Goal: Information Seeking & Learning: Learn about a topic

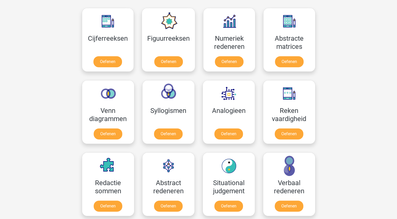
scroll to position [244, 0]
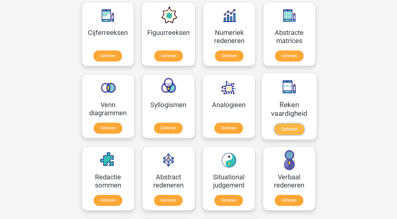
click at [285, 127] on link "Oefenen" at bounding box center [289, 129] width 30 height 12
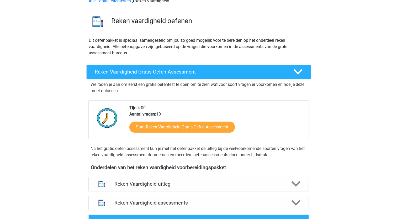
scroll to position [29, 0]
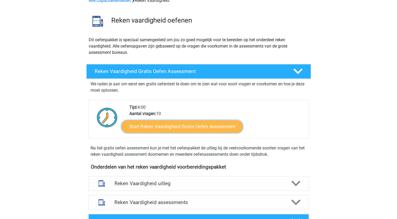
click at [176, 127] on link "Start Reken Vaardigheid Gratis Oefen Assessment" at bounding box center [181, 126] width 121 height 13
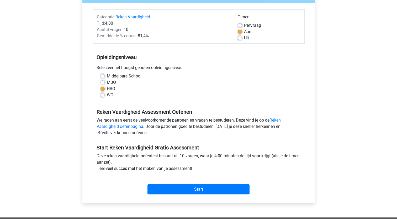
scroll to position [59, 0]
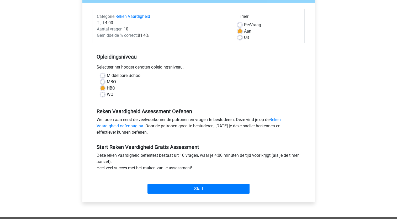
click at [107, 81] on label "MBO" at bounding box center [111, 82] width 9 height 6
click at [103, 81] on input "MBO" at bounding box center [102, 81] width 4 height 5
radio input "true"
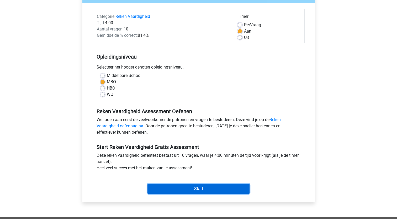
click at [174, 186] on input "Start" at bounding box center [198, 189] width 102 height 10
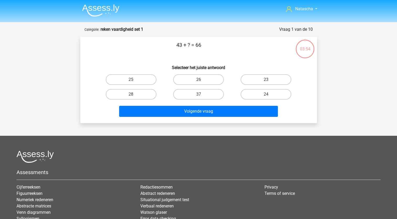
click at [266, 74] on div "23" at bounding box center [265, 79] width 67 height 15
click at [266, 77] on label "23" at bounding box center [266, 79] width 51 height 10
click at [266, 79] on input "23" at bounding box center [267, 80] width 3 height 3
radio input "true"
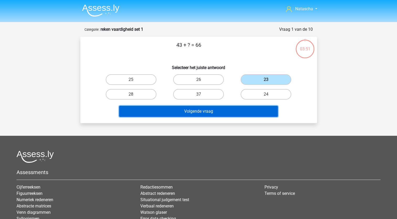
click at [206, 112] on button "Volgende vraag" at bounding box center [198, 111] width 159 height 11
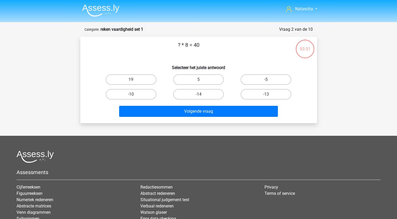
scroll to position [26, 0]
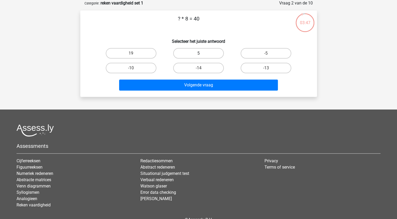
click at [193, 53] on label "5" at bounding box center [198, 53] width 51 height 10
click at [198, 53] on input "5" at bounding box center [199, 54] width 3 height 3
radio input "true"
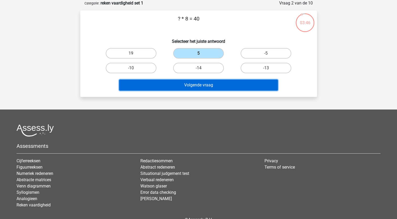
click at [190, 82] on button "Volgende vraag" at bounding box center [198, 84] width 159 height 11
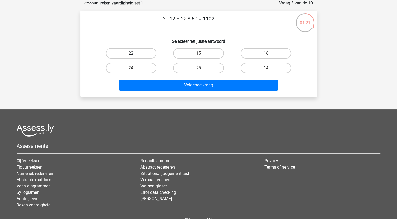
click at [124, 55] on label "22" at bounding box center [131, 53] width 51 height 10
click at [131, 55] on input "22" at bounding box center [132, 54] width 3 height 3
radio input "true"
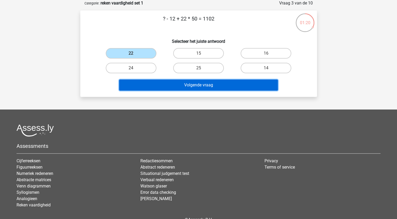
click at [162, 88] on button "Volgende vraag" at bounding box center [198, 84] width 159 height 11
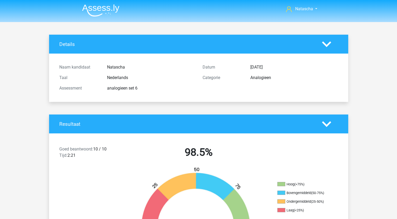
click at [99, 11] on img at bounding box center [100, 10] width 37 height 12
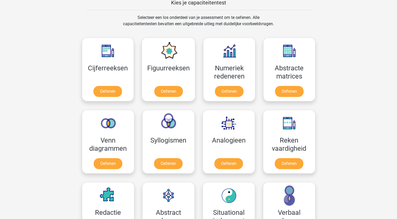
scroll to position [211, 0]
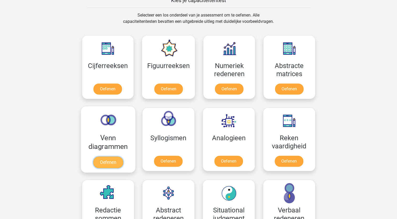
click at [109, 160] on link "Oefenen" at bounding box center [108, 162] width 30 height 12
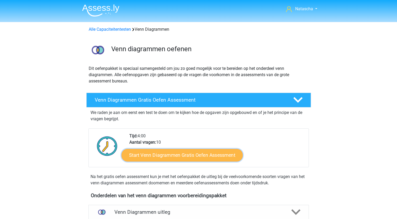
click at [184, 152] on link "Start Venn Diagrammen Gratis Oefen Assessment" at bounding box center [181, 155] width 121 height 13
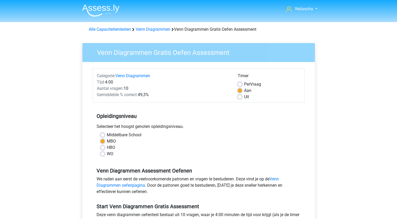
click at [107, 148] on label "HBO" at bounding box center [111, 147] width 8 height 6
click at [103, 148] on input "HBO" at bounding box center [102, 146] width 4 height 5
radio input "true"
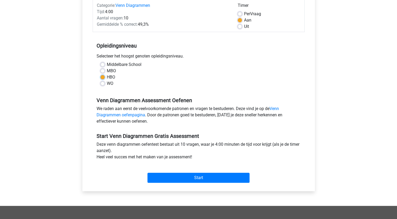
scroll to position [71, 0]
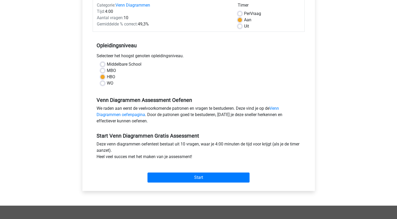
click at [107, 69] on label "MBO" at bounding box center [111, 70] width 9 height 6
click at [102, 69] on input "MBO" at bounding box center [102, 69] width 4 height 5
radio input "true"
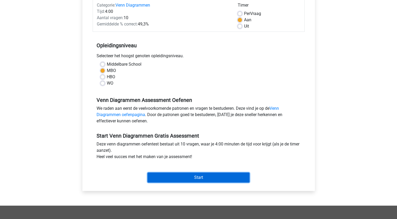
click at [190, 180] on input "Start" at bounding box center [198, 177] width 102 height 10
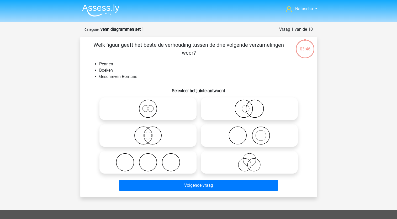
click at [264, 137] on icon at bounding box center [249, 135] width 93 height 18
click at [253, 133] on input "radio" at bounding box center [250, 130] width 3 height 3
radio input "true"
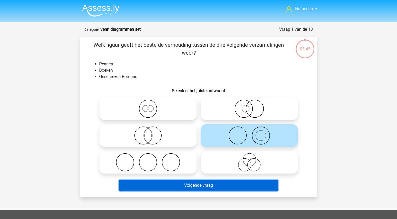
click at [216, 187] on button "Volgende vraag" at bounding box center [198, 185] width 159 height 11
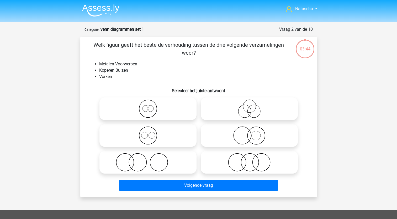
scroll to position [26, 0]
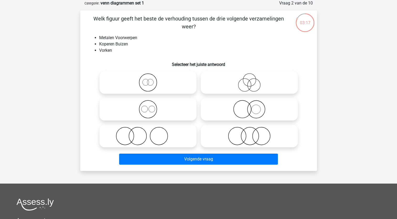
click at [143, 109] on icon at bounding box center [148, 109] width 93 height 18
click at [148, 107] on input "radio" at bounding box center [149, 104] width 3 height 3
radio input "true"
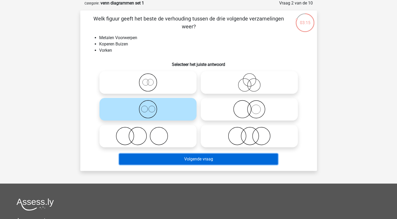
click at [141, 162] on button "Volgende vraag" at bounding box center [198, 158] width 159 height 11
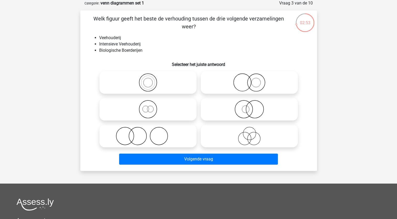
click at [249, 85] on icon at bounding box center [249, 82] width 93 height 18
click at [249, 80] on input "radio" at bounding box center [250, 77] width 3 height 3
radio input "true"
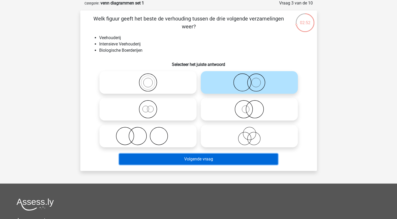
click at [187, 157] on button "Volgende vraag" at bounding box center [198, 158] width 159 height 11
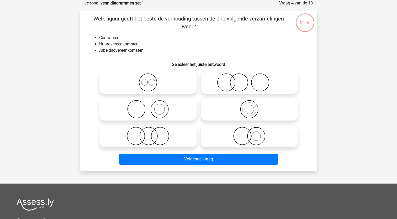
click at [150, 86] on icon at bounding box center [148, 82] width 93 height 18
click at [150, 80] on input "radio" at bounding box center [149, 77] width 3 height 3
radio input "true"
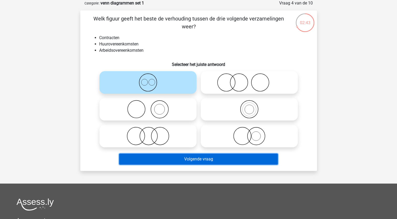
click at [176, 157] on button "Volgende vraag" at bounding box center [198, 158] width 159 height 11
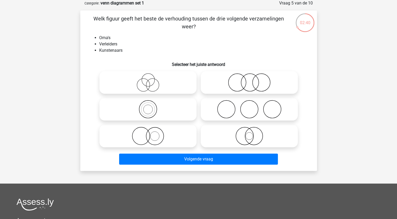
click at [145, 80] on icon at bounding box center [148, 82] width 93 height 18
click at [148, 80] on input "radio" at bounding box center [149, 77] width 3 height 3
radio input "true"
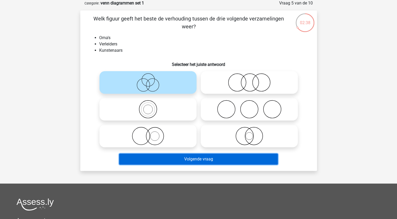
click at [166, 160] on button "Volgende vraag" at bounding box center [198, 158] width 159 height 11
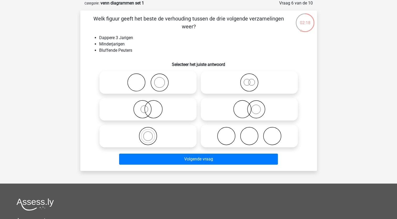
click at [226, 110] on icon at bounding box center [249, 109] width 93 height 18
click at [249, 107] on input "radio" at bounding box center [250, 104] width 3 height 3
radio input "true"
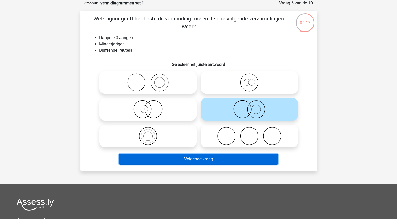
click at [179, 162] on button "Volgende vraag" at bounding box center [198, 158] width 159 height 11
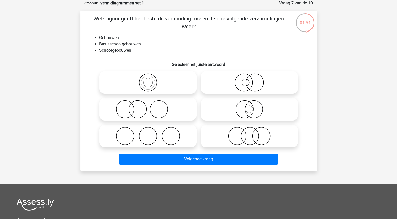
click at [245, 89] on icon at bounding box center [249, 82] width 93 height 18
click at [249, 80] on input "radio" at bounding box center [250, 77] width 3 height 3
radio input "true"
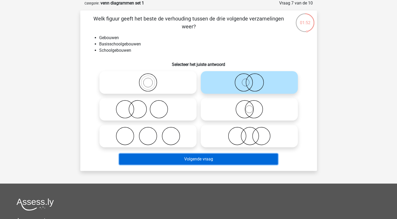
click at [211, 159] on button "Volgende vraag" at bounding box center [198, 158] width 159 height 11
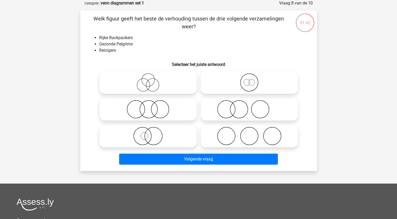
click at [126, 77] on icon at bounding box center [148, 82] width 93 height 18
click at [148, 77] on input "radio" at bounding box center [149, 77] width 3 height 3
radio input "true"
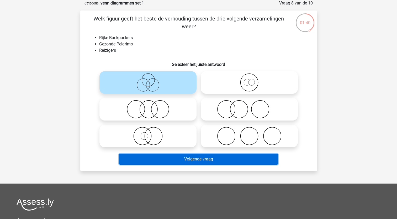
click at [145, 159] on button "Volgende vraag" at bounding box center [198, 158] width 159 height 11
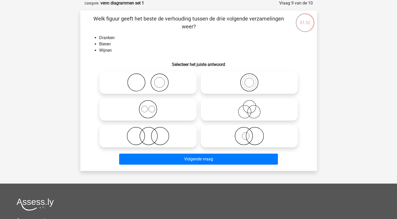
click at [149, 110] on icon at bounding box center [148, 109] width 93 height 18
click at [149, 107] on input "radio" at bounding box center [149, 104] width 3 height 3
radio input "true"
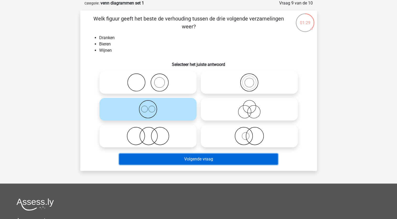
click at [164, 161] on button "Volgende vraag" at bounding box center [198, 158] width 159 height 11
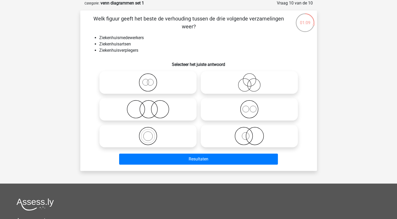
click at [127, 85] on icon at bounding box center [148, 82] width 93 height 18
click at [148, 80] on input "radio" at bounding box center [149, 77] width 3 height 3
radio input "true"
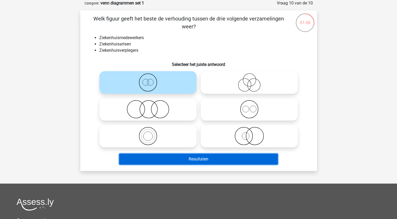
click at [158, 159] on button "Resultaten" at bounding box center [198, 158] width 159 height 11
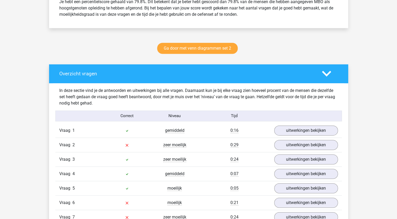
scroll to position [264, 0]
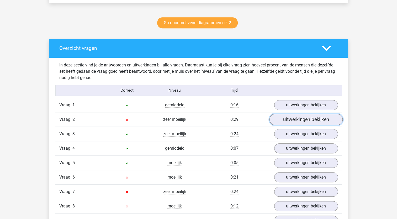
click at [309, 119] on link "uitwerkingen bekijken" at bounding box center [305, 120] width 73 height 12
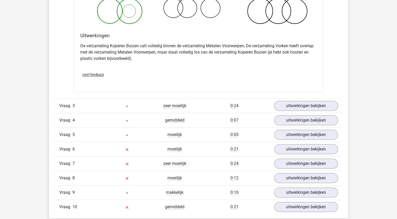
scroll to position [506, 0]
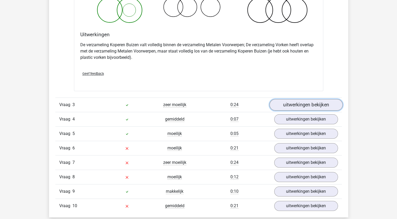
click at [326, 102] on link "uitwerkingen bekijken" at bounding box center [305, 105] width 73 height 12
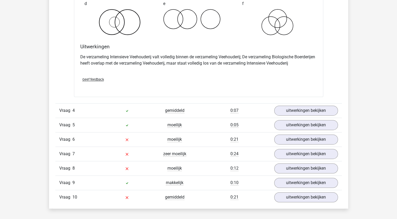
scroll to position [722, 0]
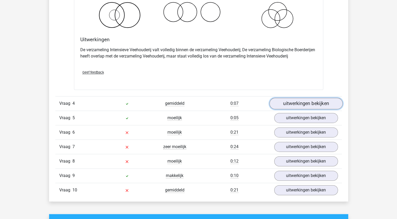
click at [316, 99] on link "uitwerkingen bekijken" at bounding box center [305, 104] width 73 height 12
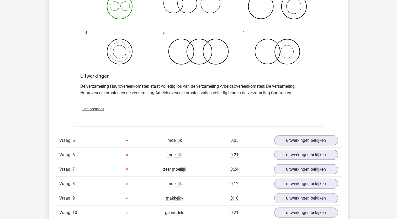
scroll to position [916, 0]
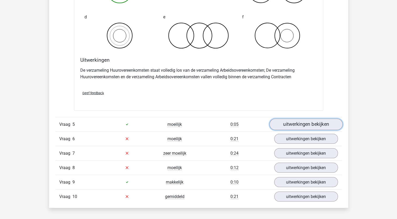
click at [316, 122] on link "uitwerkingen bekijken" at bounding box center [305, 124] width 73 height 12
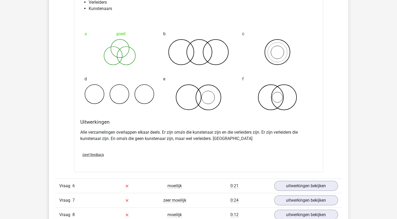
scroll to position [1134, 0]
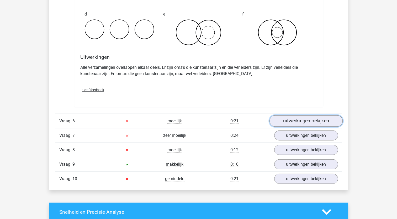
click at [323, 122] on link "uitwerkingen bekijken" at bounding box center [305, 121] width 73 height 12
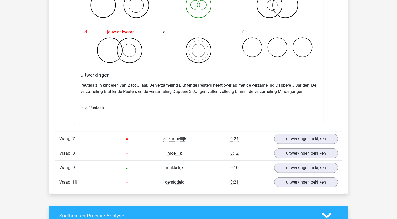
scroll to position [1350, 0]
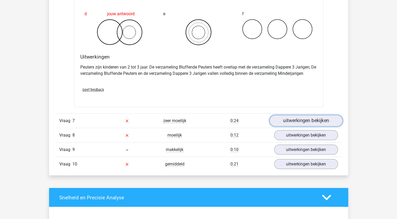
click at [328, 122] on link "uitwerkingen bekijken" at bounding box center [305, 121] width 73 height 12
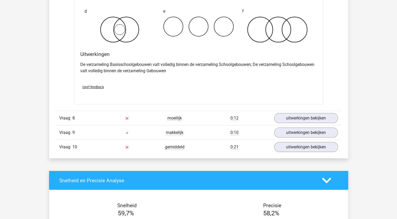
scroll to position [1576, 0]
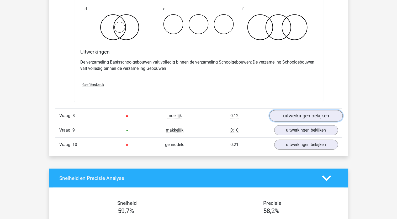
click at [299, 117] on link "uitwerkingen bekijken" at bounding box center [305, 116] width 73 height 12
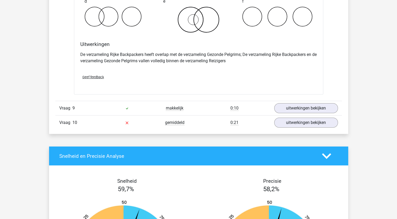
scroll to position [1788, 0]
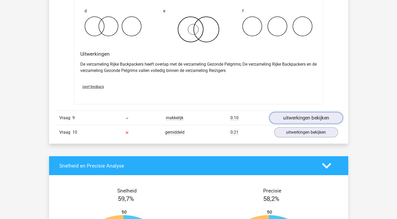
click at [330, 117] on link "uitwerkingen bekijken" at bounding box center [305, 118] width 73 height 12
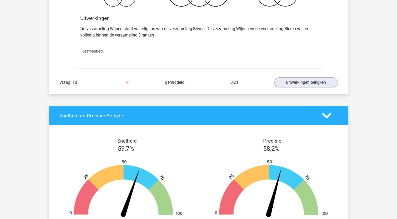
scroll to position [2031, 0]
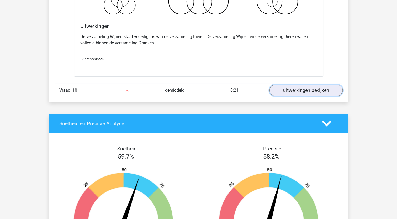
click at [321, 84] on link "uitwerkingen bekijken" at bounding box center [305, 90] width 73 height 12
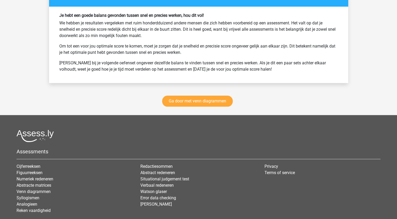
scroll to position [2546, 0]
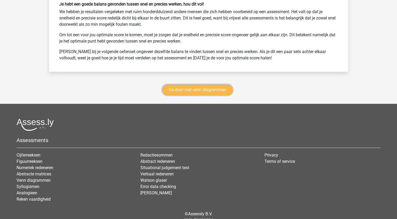
click at [204, 87] on link "Ga door met venn diagrammen" at bounding box center [197, 89] width 71 height 11
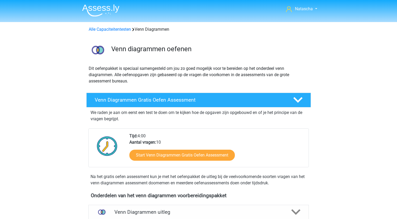
scroll to position [221, 0]
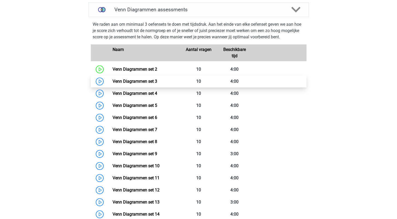
click at [131, 79] on link "Venn Diagrammen set 3" at bounding box center [135, 81] width 45 height 5
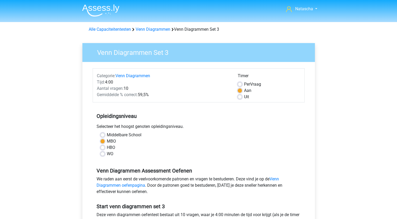
click at [107, 147] on label "HBO" at bounding box center [111, 147] width 8 height 6
click at [102, 147] on input "HBO" at bounding box center [102, 146] width 4 height 5
radio input "true"
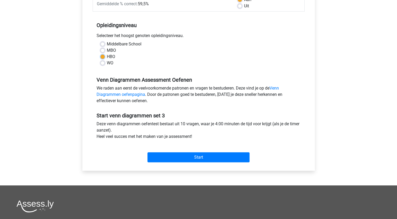
scroll to position [98, 0]
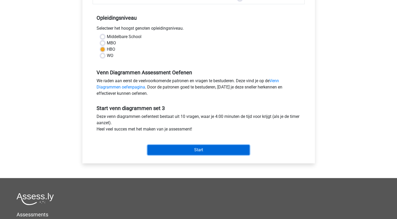
click at [197, 150] on input "Start" at bounding box center [198, 150] width 102 height 10
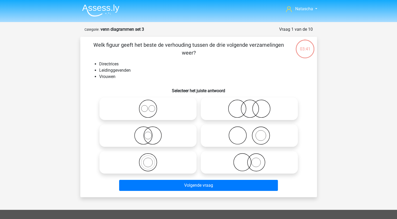
click at [157, 137] on icon at bounding box center [148, 135] width 93 height 18
click at [151, 133] on input "radio" at bounding box center [149, 130] width 3 height 3
radio input "true"
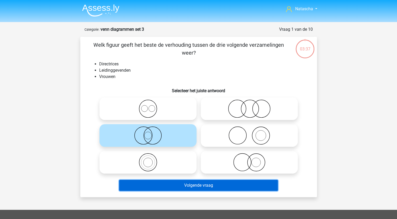
click at [147, 186] on button "Volgende vraag" at bounding box center [198, 185] width 159 height 11
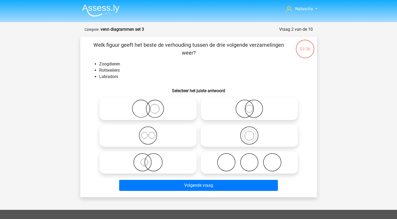
scroll to position [26, 0]
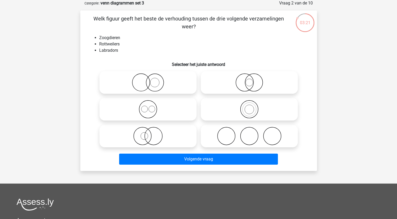
click at [150, 111] on icon at bounding box center [148, 109] width 93 height 18
click at [150, 107] on input "radio" at bounding box center [149, 104] width 3 height 3
radio input "true"
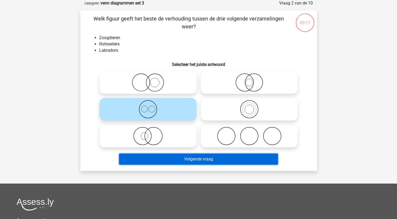
click at [150, 160] on button "Volgende vraag" at bounding box center [198, 158] width 159 height 11
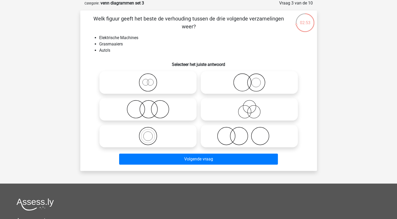
click at [250, 87] on icon at bounding box center [249, 82] width 93 height 18
click at [250, 80] on input "radio" at bounding box center [250, 77] width 3 height 3
radio input "true"
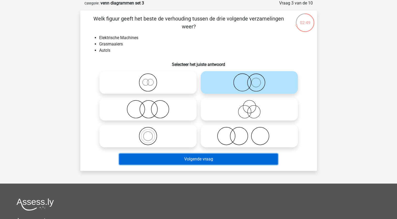
click at [188, 156] on button "Volgende vraag" at bounding box center [198, 158] width 159 height 11
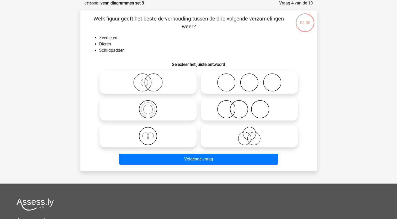
click at [151, 111] on icon at bounding box center [148, 109] width 93 height 18
click at [151, 107] on input "radio" at bounding box center [149, 104] width 3 height 3
radio input "true"
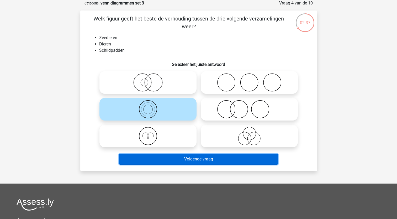
click at [158, 160] on button "Volgende vraag" at bounding box center [198, 158] width 159 height 11
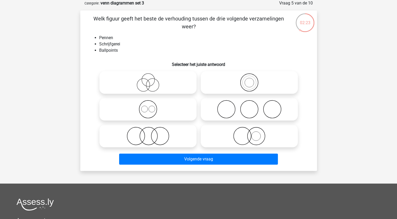
click at [254, 139] on icon at bounding box center [249, 136] width 93 height 18
click at [253, 133] on input "radio" at bounding box center [250, 131] width 3 height 3
radio input "true"
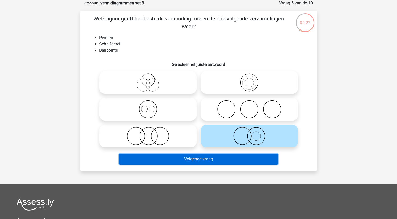
click at [219, 158] on button "Volgende vraag" at bounding box center [198, 158] width 159 height 11
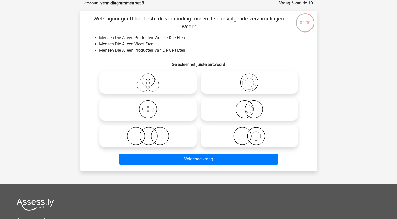
click at [132, 45] on li "Mensen Die Alleen Vlees Eten" at bounding box center [203, 44] width 209 height 6
click at [241, 110] on icon at bounding box center [249, 109] width 93 height 18
click at [249, 107] on input "radio" at bounding box center [250, 104] width 3 height 3
radio input "true"
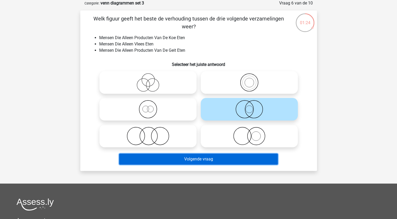
click at [200, 163] on button "Volgende vraag" at bounding box center [198, 158] width 159 height 11
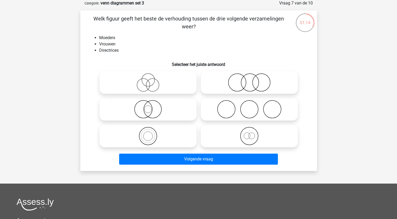
click at [150, 84] on icon at bounding box center [148, 82] width 93 height 18
click at [150, 80] on input "radio" at bounding box center [149, 77] width 3 height 3
radio input "true"
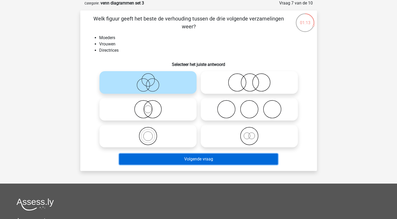
click at [159, 161] on button "Volgende vraag" at bounding box center [198, 158] width 159 height 11
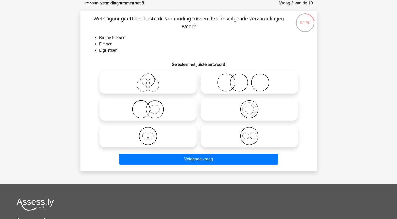
click at [157, 109] on icon at bounding box center [148, 109] width 93 height 18
click at [151, 107] on input "radio" at bounding box center [149, 104] width 3 height 3
radio input "true"
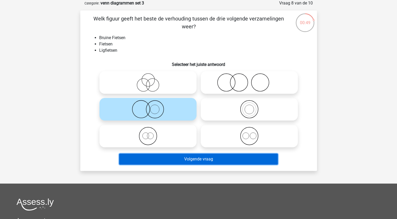
click at [160, 157] on button "Volgende vraag" at bounding box center [198, 158] width 159 height 11
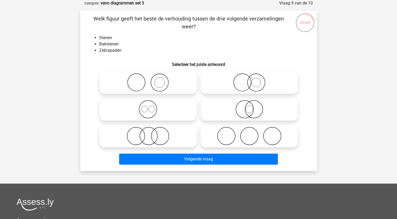
click at [108, 54] on div "Welk figuur geeft het beste de verhouding tussen de drie volgende verzamelingen…" at bounding box center [198, 91] width 232 height 152
click at [157, 83] on icon at bounding box center [148, 82] width 93 height 18
click at [151, 80] on input "radio" at bounding box center [149, 77] width 3 height 3
radio input "true"
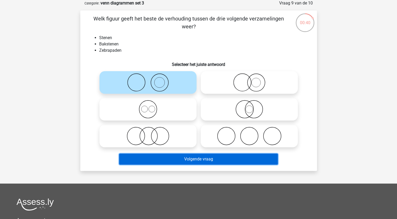
click at [162, 160] on button "Volgende vraag" at bounding box center [198, 158] width 159 height 11
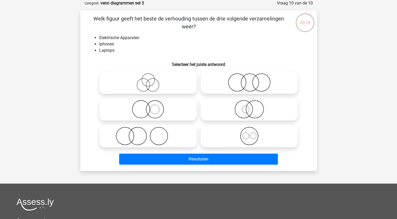
click at [248, 141] on icon at bounding box center [249, 136] width 93 height 18
click at [249, 133] on input "radio" at bounding box center [250, 131] width 3 height 3
radio input "true"
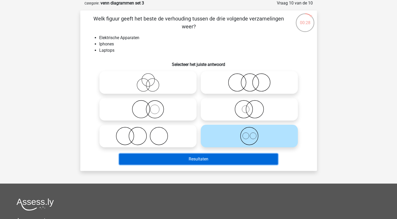
click at [238, 158] on button "Resultaten" at bounding box center [198, 158] width 159 height 11
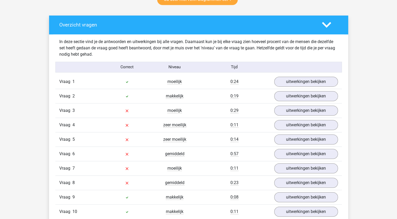
scroll to position [286, 0]
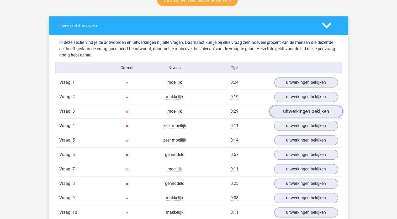
click at [307, 110] on link "uitwerkingen bekijken" at bounding box center [305, 111] width 73 height 12
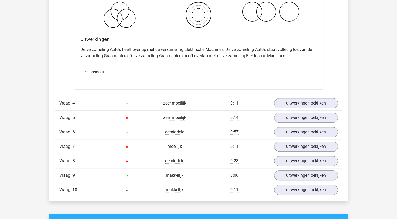
scroll to position [517, 0]
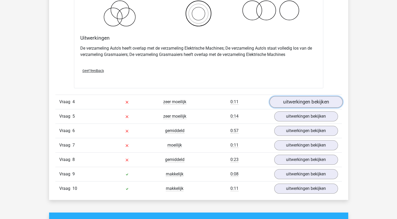
click at [314, 101] on link "uitwerkingen bekijken" at bounding box center [305, 102] width 73 height 12
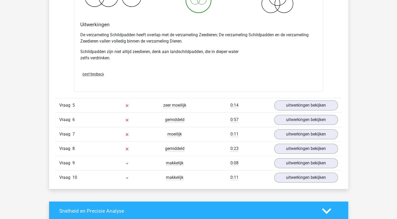
scroll to position [754, 0]
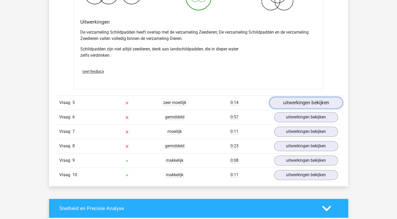
click at [303, 100] on link "uitwerkingen bekijken" at bounding box center [305, 103] width 73 height 12
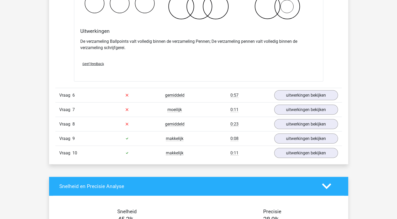
scroll to position [985, 0]
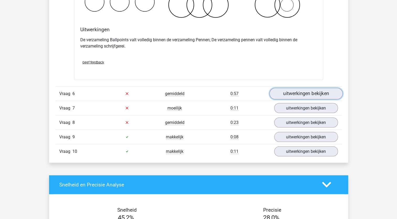
click at [326, 95] on link "uitwerkingen bekijken" at bounding box center [305, 94] width 73 height 12
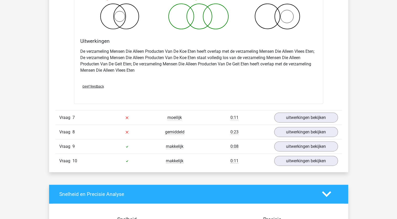
scroll to position [1192, 0]
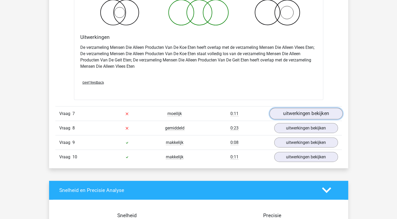
click at [332, 110] on link "uitwerkingen bekijken" at bounding box center [305, 114] width 73 height 12
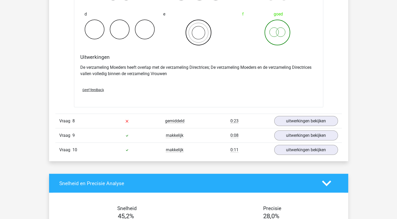
scroll to position [1401, 0]
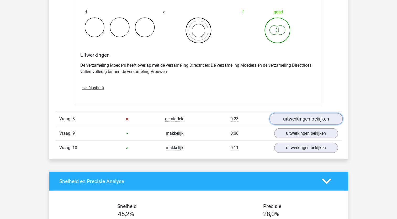
click at [326, 116] on link "uitwerkingen bekijken" at bounding box center [305, 119] width 73 height 12
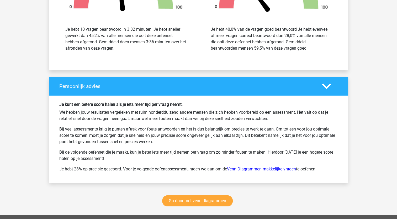
scroll to position [1882, 0]
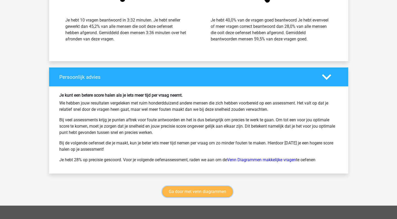
click at [216, 189] on link "Ga door met venn diagrammen" at bounding box center [197, 191] width 71 height 11
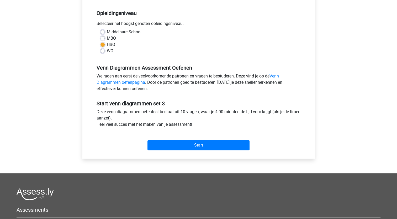
scroll to position [103, 0]
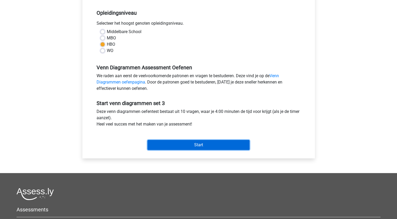
click at [197, 143] on input "Start" at bounding box center [198, 145] width 102 height 10
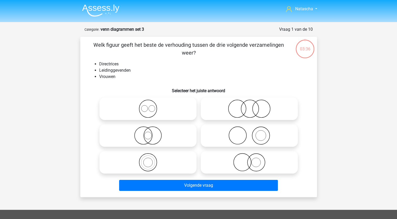
click at [244, 110] on icon at bounding box center [249, 108] width 93 height 18
click at [249, 106] on input "radio" at bounding box center [250, 104] width 3 height 3
radio input "true"
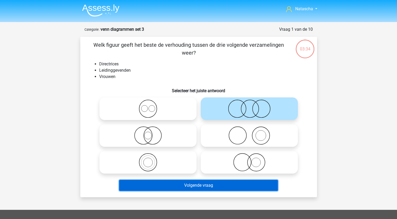
click at [186, 183] on button "Volgende vraag" at bounding box center [198, 185] width 159 height 11
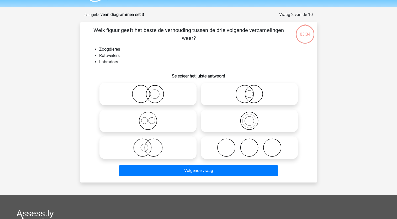
scroll to position [26, 0]
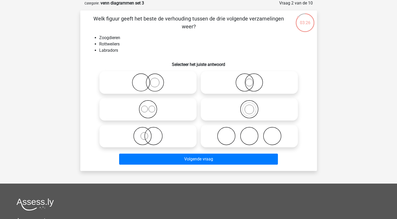
click at [150, 105] on input "radio" at bounding box center [149, 104] width 3 height 3
radio input "true"
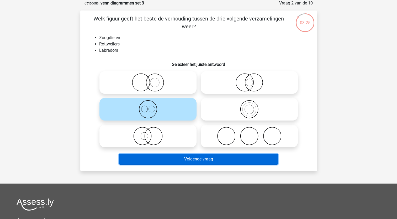
click at [156, 160] on button "Volgende vraag" at bounding box center [198, 158] width 159 height 11
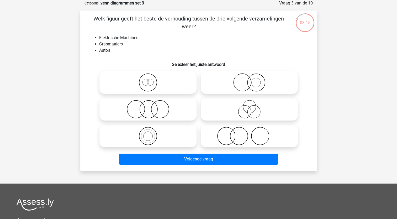
click at [159, 116] on icon at bounding box center [148, 109] width 93 height 18
click at [151, 107] on input "radio" at bounding box center [149, 104] width 3 height 3
radio input "true"
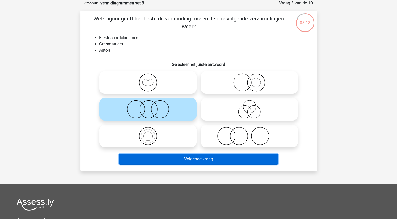
click at [175, 163] on button "Volgende vraag" at bounding box center [198, 158] width 159 height 11
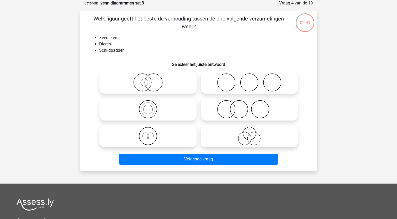
click at [149, 136] on icon at bounding box center [148, 136] width 93 height 18
click at [149, 133] on input "radio" at bounding box center [149, 131] width 3 height 3
radio input "true"
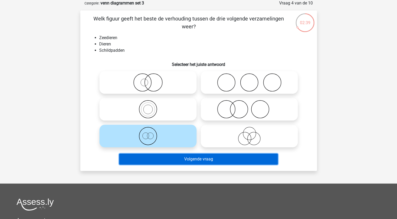
click at [149, 160] on button "Volgende vraag" at bounding box center [198, 158] width 159 height 11
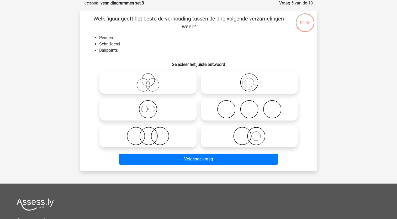
click at [249, 88] on icon at bounding box center [249, 82] width 93 height 18
click at [249, 80] on input "radio" at bounding box center [250, 77] width 3 height 3
radio input "true"
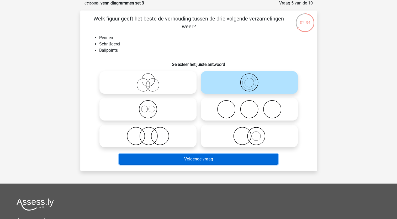
click at [182, 162] on button "Volgende vraag" at bounding box center [198, 158] width 159 height 11
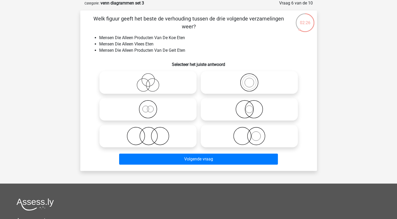
click at [147, 138] on icon at bounding box center [148, 136] width 93 height 18
click at [148, 133] on input "radio" at bounding box center [149, 131] width 3 height 3
radio input "true"
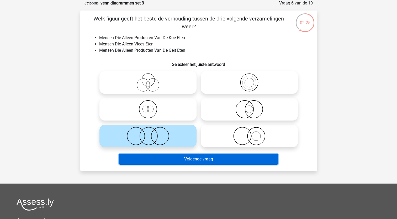
click at [146, 155] on button "Volgende vraag" at bounding box center [198, 158] width 159 height 11
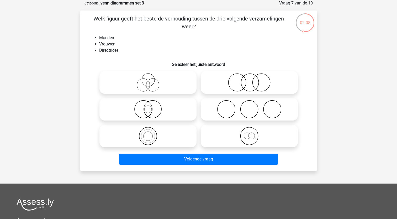
click at [245, 138] on icon at bounding box center [249, 136] width 93 height 18
click at [249, 133] on input "radio" at bounding box center [250, 131] width 3 height 3
radio input "true"
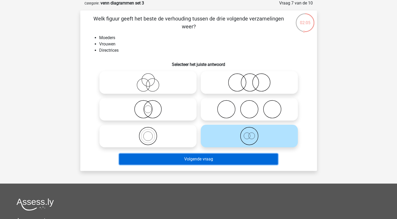
click at [211, 160] on button "Volgende vraag" at bounding box center [198, 158] width 159 height 11
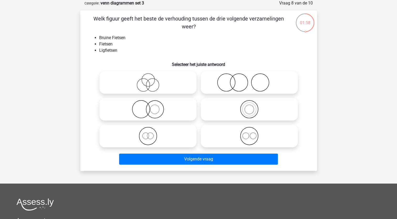
click at [150, 137] on icon at bounding box center [148, 136] width 93 height 18
click at [150, 133] on input "radio" at bounding box center [149, 131] width 3 height 3
radio input "true"
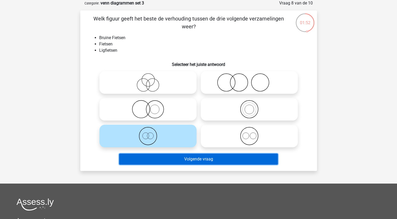
click at [157, 163] on button "Volgende vraag" at bounding box center [198, 158] width 159 height 11
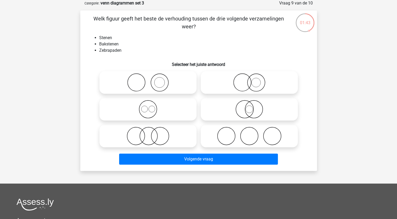
click at [161, 87] on icon at bounding box center [148, 82] width 93 height 18
click at [151, 80] on input "radio" at bounding box center [149, 77] width 3 height 3
radio input "true"
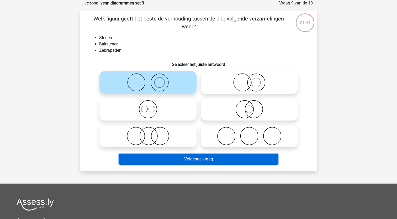
click at [155, 164] on button "Volgende vraag" at bounding box center [198, 158] width 159 height 11
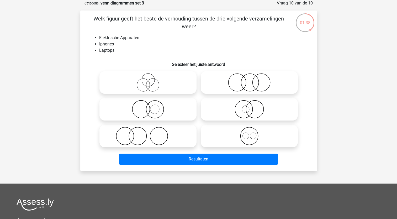
click at [246, 140] on icon at bounding box center [249, 136] width 93 height 18
click at [249, 133] on input "radio" at bounding box center [250, 131] width 3 height 3
radio input "true"
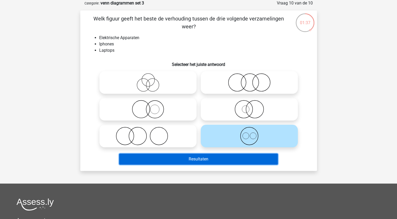
click at [215, 160] on button "Resultaten" at bounding box center [198, 158] width 159 height 11
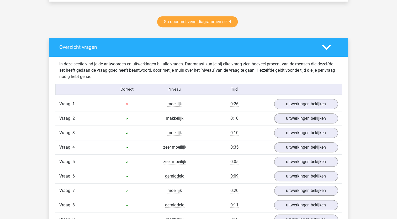
scroll to position [266, 0]
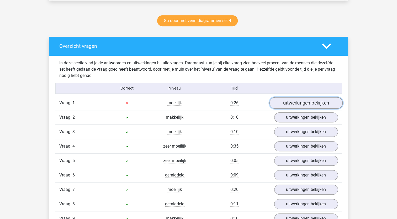
click at [282, 105] on link "uitwerkingen bekijken" at bounding box center [305, 103] width 73 height 12
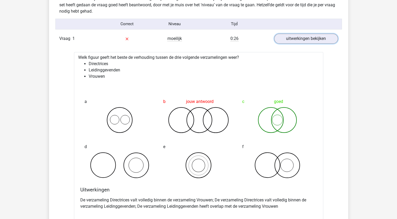
scroll to position [376, 0]
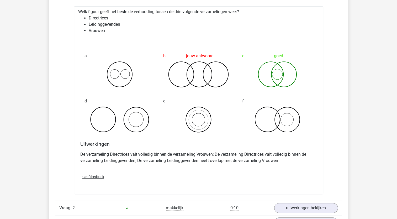
drag, startPoint x: 397, startPoint y: 77, endPoint x: 387, endPoint y: 123, distance: 47.1
click at [387, 123] on div "Natascha [EMAIL_ADDRESS][DOMAIN_NAME]" at bounding box center [198, 215] width 397 height 1182
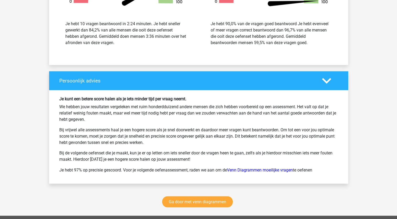
scroll to position [831, 0]
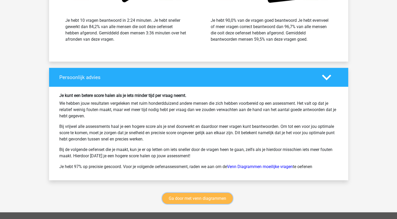
click at [186, 200] on link "Ga door met venn diagrammen" at bounding box center [197, 198] width 71 height 11
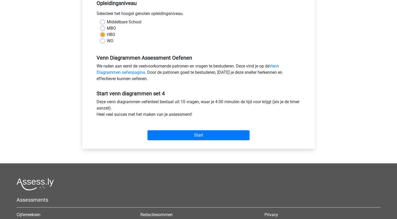
scroll to position [120, 0]
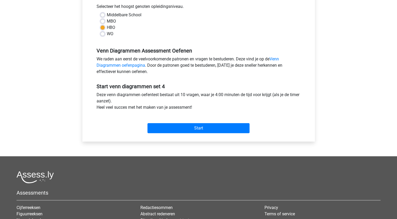
click at [214, 122] on div "Start" at bounding box center [199, 124] width 212 height 18
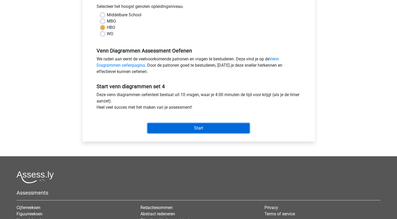
click at [213, 125] on input "Start" at bounding box center [198, 128] width 102 height 10
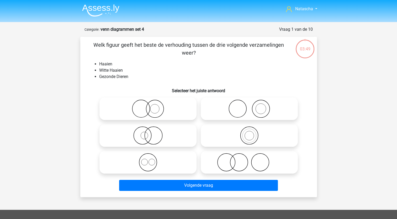
click at [143, 115] on icon at bounding box center [148, 108] width 93 height 18
click at [148, 106] on input "radio" at bounding box center [149, 104] width 3 height 3
radio input "true"
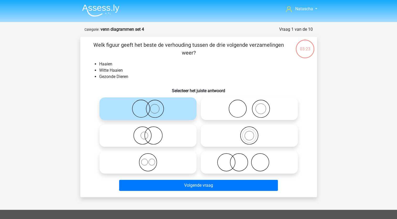
click at [142, 140] on icon at bounding box center [148, 135] width 93 height 18
click at [148, 133] on input "radio" at bounding box center [149, 130] width 3 height 3
radio input "true"
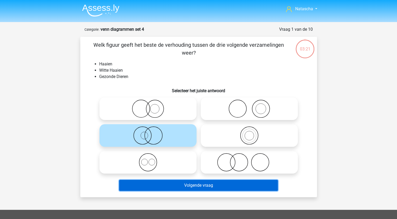
click at [160, 185] on button "Volgende vraag" at bounding box center [198, 185] width 159 height 11
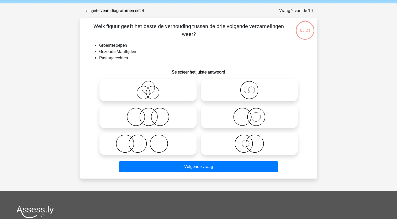
scroll to position [26, 0]
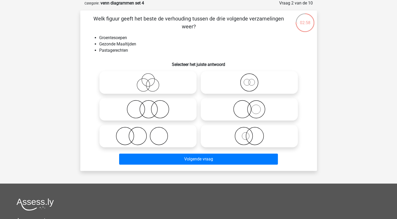
click at [159, 108] on icon at bounding box center [148, 109] width 93 height 18
click at [151, 107] on input "radio" at bounding box center [149, 104] width 3 height 3
radio input "true"
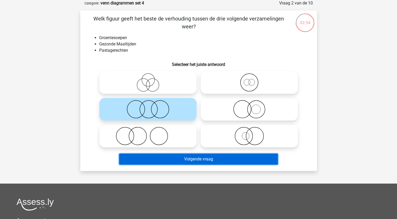
click at [162, 162] on button "Volgende vraag" at bounding box center [198, 158] width 159 height 11
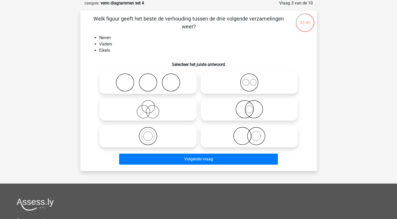
click at [147, 114] on icon at bounding box center [148, 109] width 93 height 18
click at [148, 107] on input "radio" at bounding box center [149, 104] width 3 height 3
radio input "true"
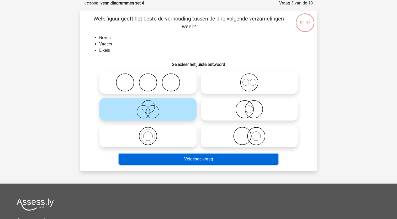
click at [160, 162] on button "Volgende vraag" at bounding box center [198, 158] width 159 height 11
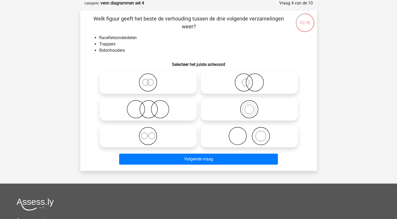
click at [255, 137] on icon at bounding box center [249, 136] width 93 height 18
click at [253, 133] on input "radio" at bounding box center [250, 131] width 3 height 3
radio input "true"
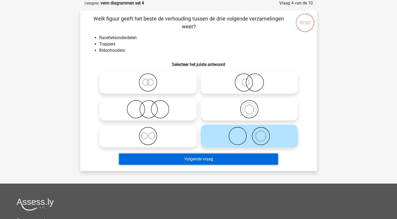
click at [193, 160] on button "Volgende vraag" at bounding box center [198, 158] width 159 height 11
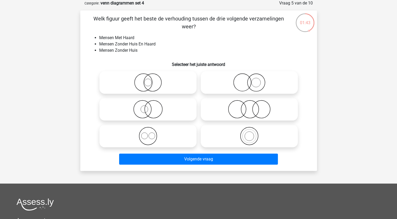
click at [241, 113] on icon at bounding box center [249, 109] width 93 height 18
click at [249, 107] on input "radio" at bounding box center [250, 104] width 3 height 3
radio input "true"
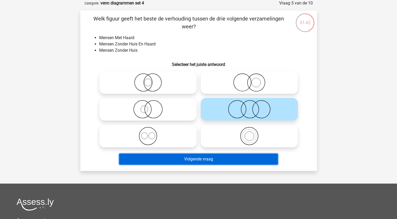
click at [196, 160] on button "Volgende vraag" at bounding box center [198, 158] width 159 height 11
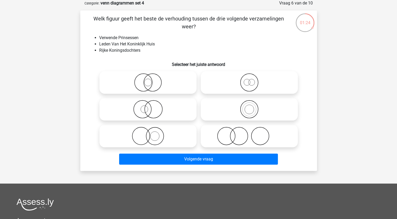
click at [248, 86] on icon at bounding box center [249, 82] width 93 height 18
click at [249, 80] on input "radio" at bounding box center [250, 77] width 3 height 3
radio input "true"
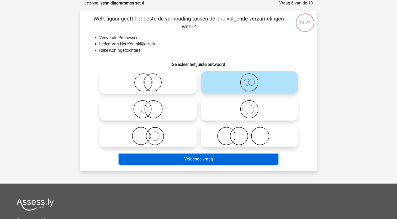
click at [201, 162] on button "Volgende vraag" at bounding box center [198, 158] width 159 height 11
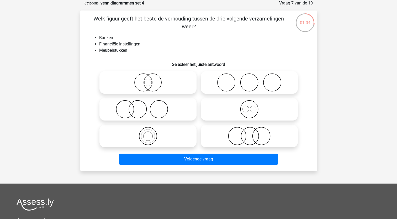
click at [257, 137] on icon at bounding box center [249, 136] width 93 height 18
click at [253, 133] on input "radio" at bounding box center [250, 131] width 3 height 3
radio input "true"
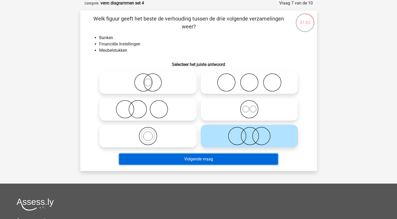
click at [216, 161] on button "Volgende vraag" at bounding box center [198, 158] width 159 height 11
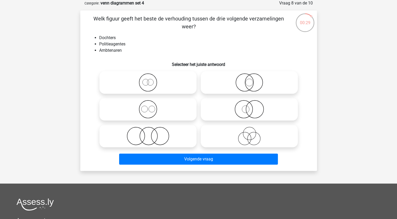
click at [158, 134] on icon at bounding box center [148, 136] width 93 height 18
click at [151, 133] on input "radio" at bounding box center [149, 131] width 3 height 3
radio input "true"
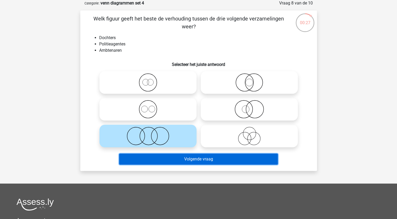
click at [177, 160] on button "Volgende vraag" at bounding box center [198, 158] width 159 height 11
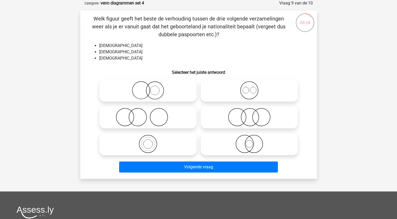
click at [255, 92] on icon at bounding box center [249, 90] width 93 height 18
click at [253, 88] on input "radio" at bounding box center [250, 85] width 3 height 3
radio input "true"
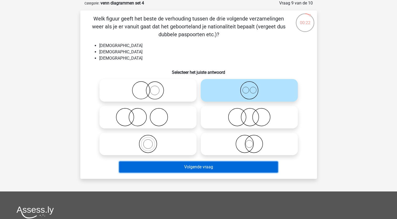
click at [210, 164] on button "Volgende vraag" at bounding box center [198, 166] width 159 height 11
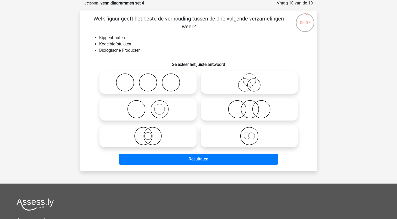
click at [121, 53] on li "Biologische Producten" at bounding box center [203, 50] width 209 height 6
click at [157, 112] on icon at bounding box center [148, 109] width 93 height 18
click at [151, 107] on input "radio" at bounding box center [149, 104] width 3 height 3
radio input "true"
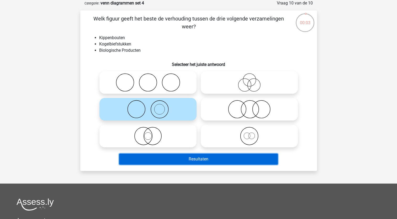
click at [171, 158] on button "Resultaten" at bounding box center [198, 158] width 159 height 11
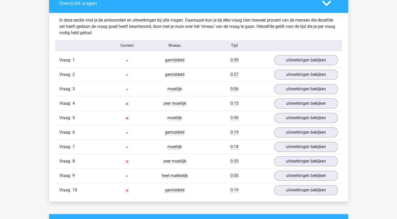
scroll to position [304, 0]
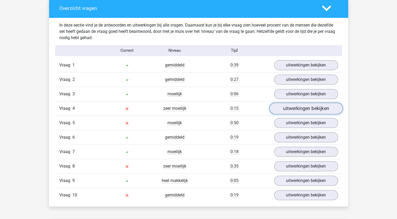
click at [292, 108] on link "uitwerkingen bekijken" at bounding box center [305, 109] width 73 height 12
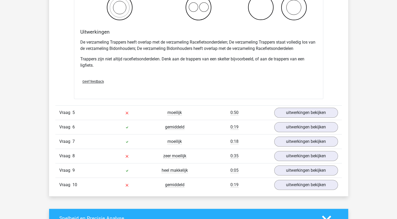
scroll to position [545, 0]
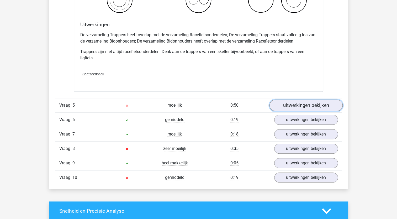
click at [328, 102] on link "uitwerkingen bekijken" at bounding box center [305, 105] width 73 height 12
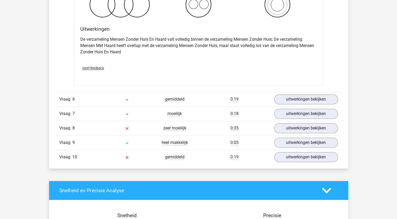
scroll to position [774, 0]
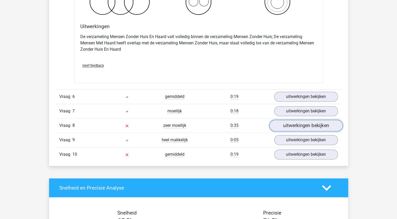
click at [328, 124] on link "uitwerkingen bekijken" at bounding box center [305, 126] width 73 height 12
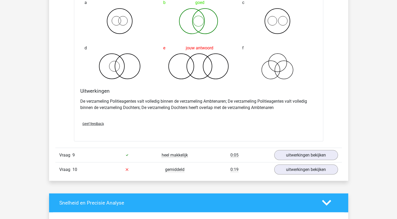
scroll to position [961, 0]
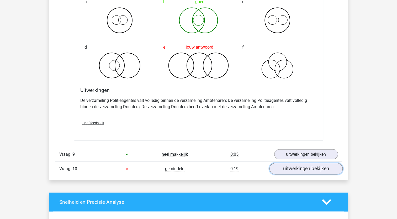
click at [316, 169] on link "uitwerkingen bekijken" at bounding box center [305, 169] width 73 height 12
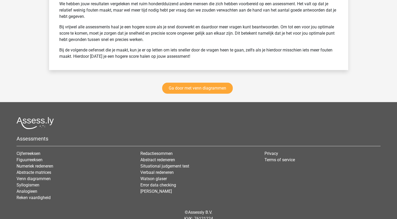
scroll to position [1575, 0]
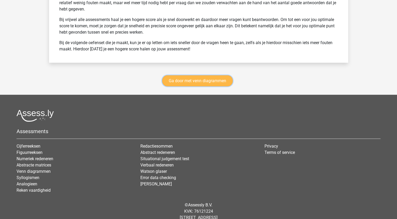
click at [209, 78] on link "Ga door met venn diagrammen" at bounding box center [197, 80] width 71 height 11
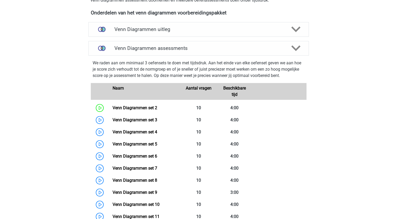
scroll to position [186, 0]
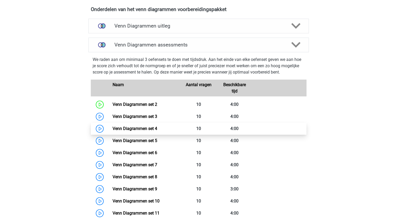
click at [134, 129] on link "Venn Diagrammen set 4" at bounding box center [135, 128] width 45 height 5
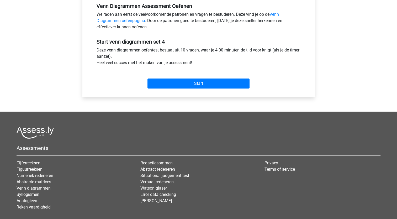
scroll to position [162, 0]
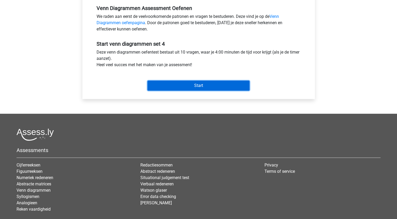
click at [221, 87] on input "Start" at bounding box center [198, 86] width 102 height 10
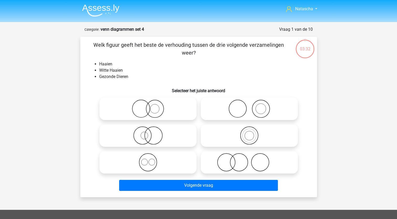
click at [147, 136] on icon at bounding box center [148, 135] width 93 height 18
click at [148, 133] on input "radio" at bounding box center [149, 130] width 3 height 3
radio input "true"
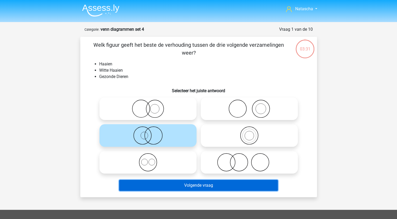
click at [144, 184] on button "Volgende vraag" at bounding box center [198, 185] width 159 height 11
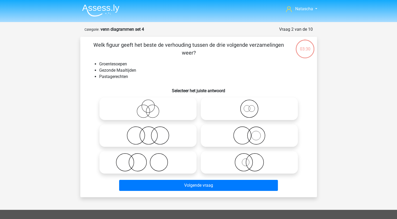
scroll to position [26, 0]
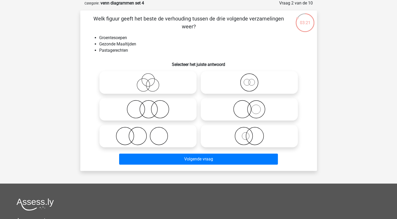
click at [150, 107] on icon at bounding box center [148, 109] width 93 height 18
click at [150, 107] on input "radio" at bounding box center [149, 104] width 3 height 3
radio input "true"
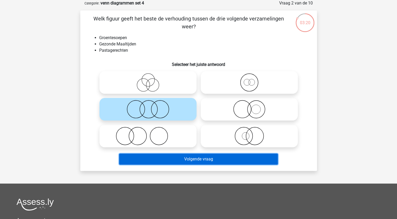
click at [162, 161] on button "Volgende vraag" at bounding box center [198, 158] width 159 height 11
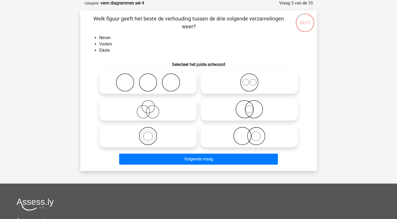
click at [147, 114] on icon at bounding box center [148, 109] width 93 height 18
click at [148, 107] on input "radio" at bounding box center [149, 104] width 3 height 3
radio input "true"
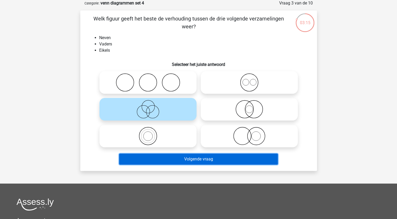
click at [165, 160] on button "Volgende vraag" at bounding box center [198, 158] width 159 height 11
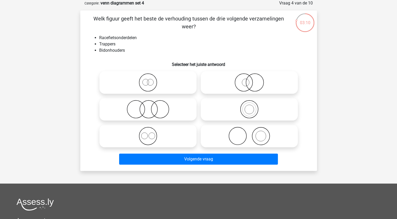
click at [153, 115] on icon at bounding box center [148, 109] width 93 height 18
click at [151, 107] on input "radio" at bounding box center [149, 104] width 3 height 3
radio input "true"
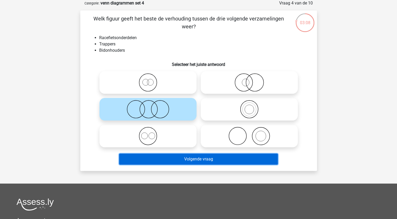
click at [149, 158] on button "Volgende vraag" at bounding box center [198, 158] width 159 height 11
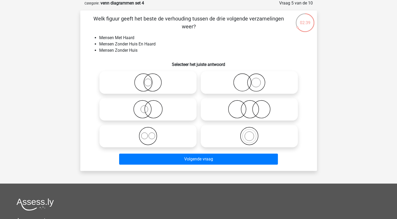
click at [242, 82] on icon at bounding box center [249, 82] width 93 height 18
click at [249, 80] on input "radio" at bounding box center [250, 77] width 3 height 3
radio input "true"
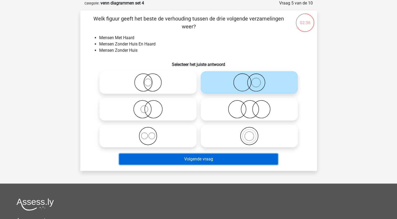
click at [212, 159] on button "Volgende vraag" at bounding box center [198, 158] width 159 height 11
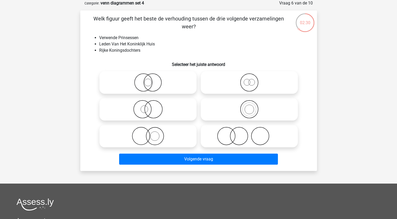
click at [251, 84] on icon at bounding box center [249, 82] width 93 height 18
click at [251, 80] on input "radio" at bounding box center [250, 77] width 3 height 3
radio input "true"
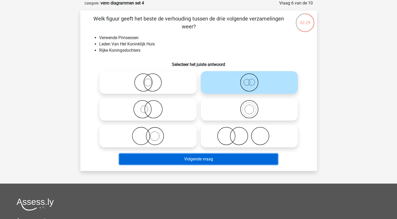
click at [187, 158] on button "Volgende vraag" at bounding box center [198, 158] width 159 height 11
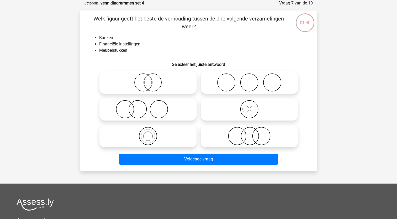
click at [151, 89] on icon at bounding box center [148, 82] width 93 height 18
click at [151, 80] on input "radio" at bounding box center [149, 77] width 3 height 3
radio input "true"
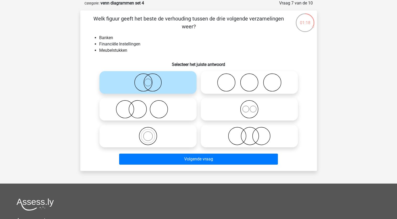
click at [242, 138] on icon at bounding box center [249, 136] width 93 height 18
click at [249, 133] on input "radio" at bounding box center [250, 131] width 3 height 3
radio input "true"
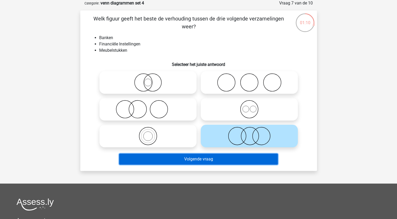
click at [173, 161] on button "Volgende vraag" at bounding box center [198, 158] width 159 height 11
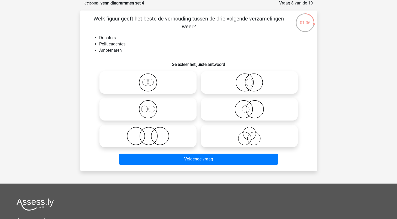
click at [234, 80] on icon at bounding box center [249, 82] width 93 height 18
click at [249, 80] on input "radio" at bounding box center [250, 77] width 3 height 3
radio input "true"
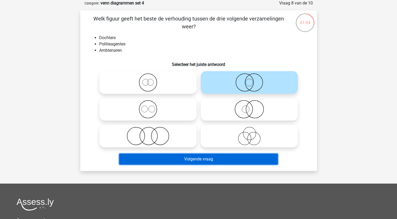
click at [188, 160] on button "Volgende vraag" at bounding box center [198, 158] width 159 height 11
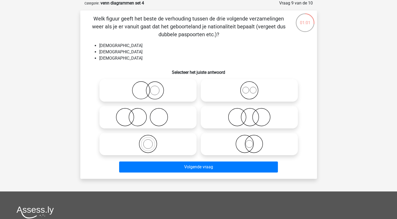
click at [248, 93] on icon at bounding box center [249, 90] width 93 height 18
click at [249, 88] on input "radio" at bounding box center [250, 85] width 3 height 3
radio input "true"
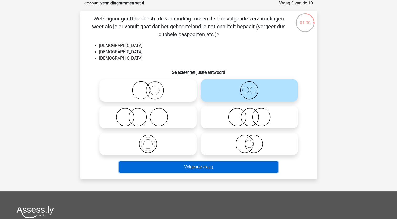
click at [198, 167] on button "Volgende vraag" at bounding box center [198, 166] width 159 height 11
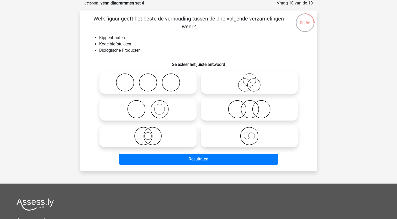
click at [235, 108] on icon at bounding box center [249, 109] width 93 height 18
click at [249, 107] on input "radio" at bounding box center [250, 104] width 3 height 3
radio input "true"
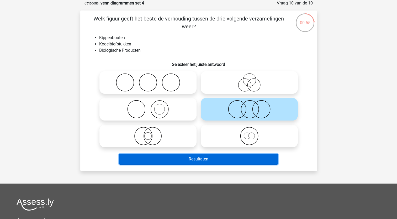
click at [197, 163] on button "Resultaten" at bounding box center [198, 158] width 159 height 11
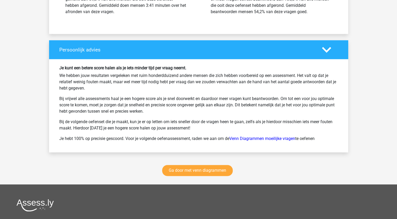
scroll to position [657, 0]
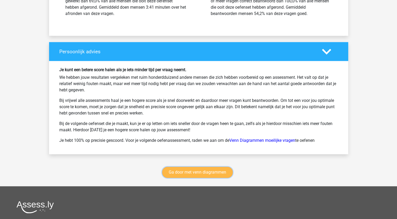
click at [216, 173] on link "Ga door met venn diagrammen" at bounding box center [197, 172] width 71 height 11
